Goal: Task Accomplishment & Management: Use online tool/utility

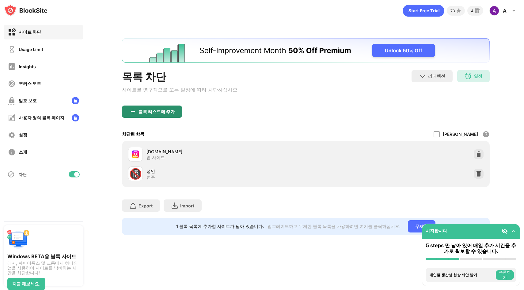
click at [150, 109] on div "블록 리스트에 추가" at bounding box center [156, 111] width 36 height 5
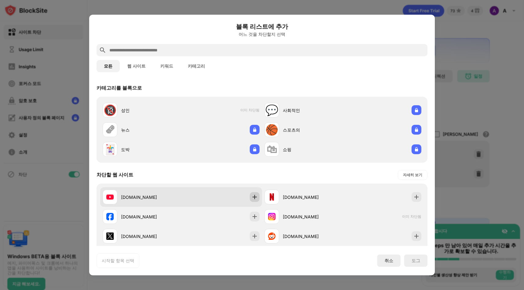
click at [255, 198] on img at bounding box center [254, 197] width 6 height 6
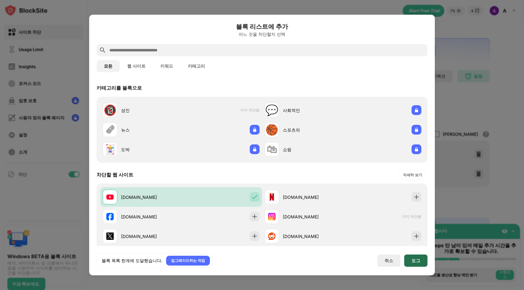
click at [418, 261] on div "도그" at bounding box center [415, 261] width 9 height 5
